Goal: Use online tool/utility: Utilize a website feature to perform a specific function

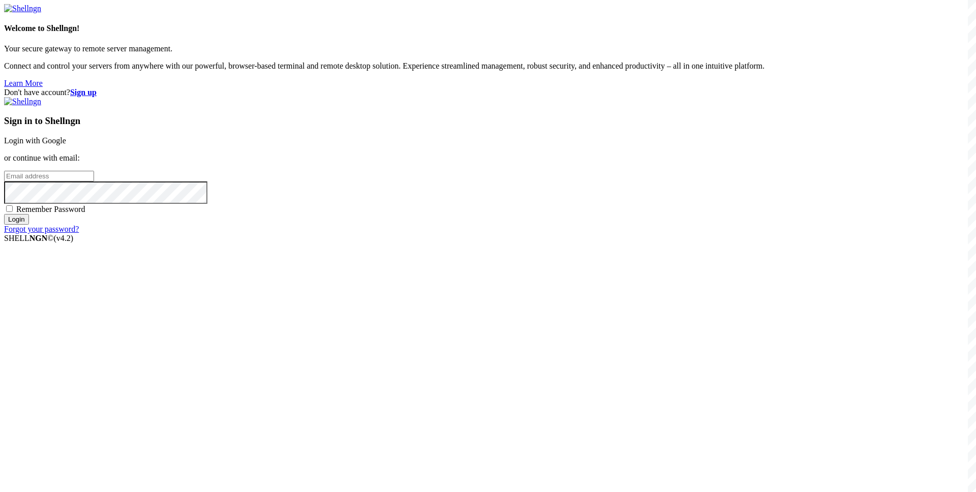
click at [94, 181] on input "email" at bounding box center [49, 176] width 90 height 11
paste input "[EMAIL_ADDRESS][DOMAIN_NAME]"
type input "[EMAIL_ADDRESS][DOMAIN_NAME]"
click at [85, 213] on span "Remember Password" at bounding box center [50, 209] width 69 height 9
click at [13, 212] on input "Remember Password" at bounding box center [9, 208] width 7 height 7
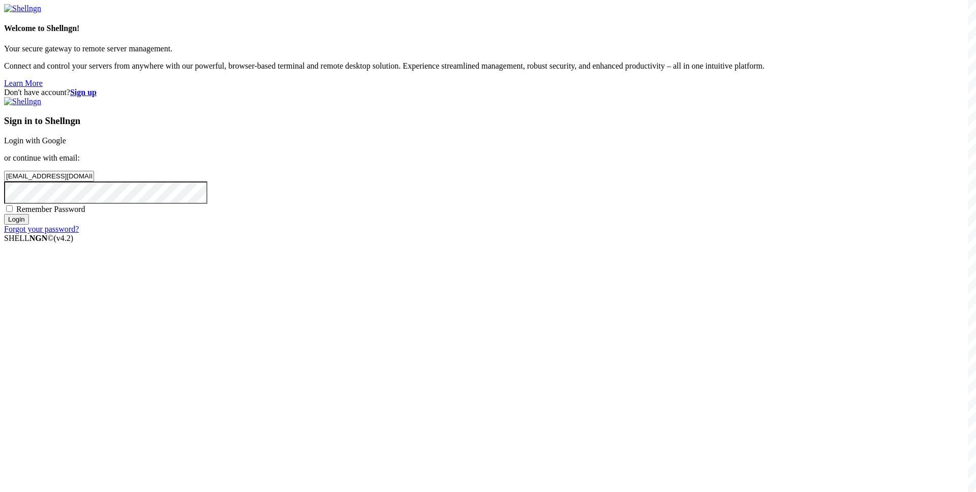
checkbox input "true"
click at [459, 234] on div "Don't have account? Sign up Sign in to Shellngn Login with Google or continue w…" at bounding box center [488, 161] width 968 height 146
click at [29, 225] on input "Login" at bounding box center [16, 219] width 25 height 11
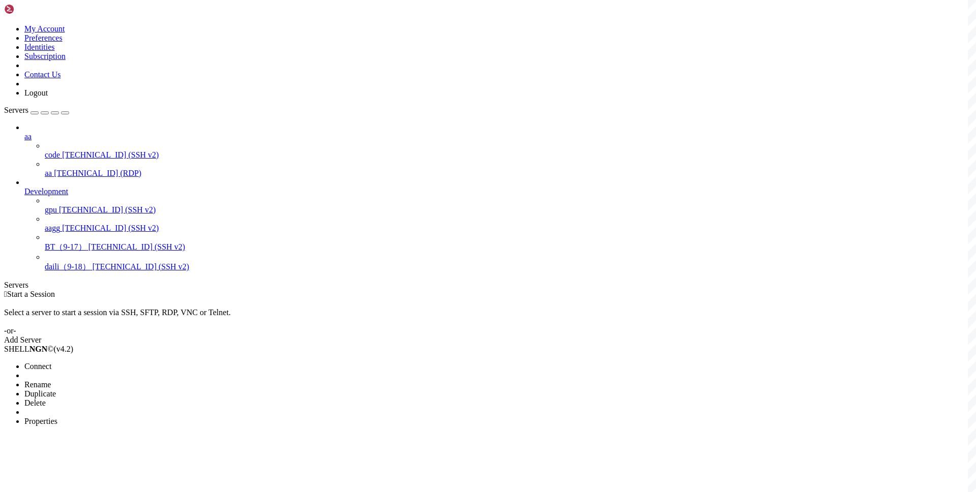
click at [51, 362] on span "Connect" at bounding box center [37, 366] width 27 height 9
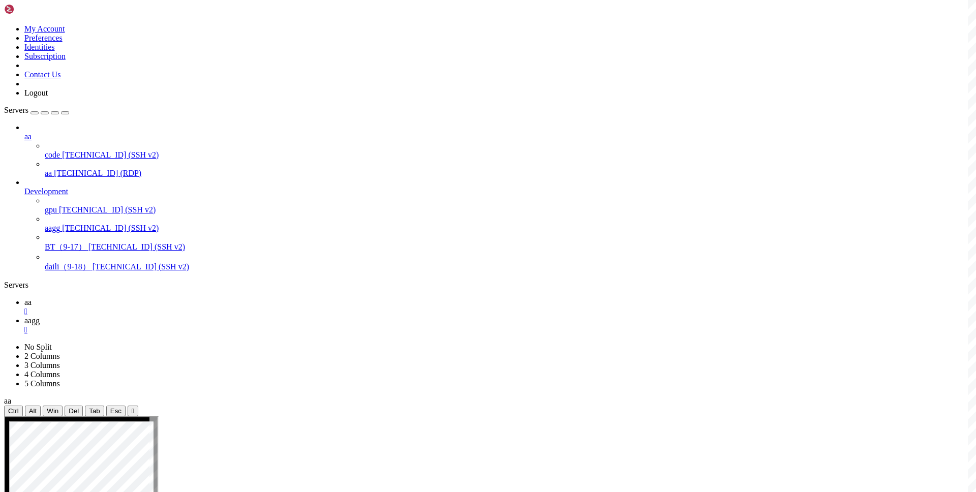
click at [24, 298] on icon at bounding box center [24, 302] width 0 height 9
